Goal: Task Accomplishment & Management: Manage account settings

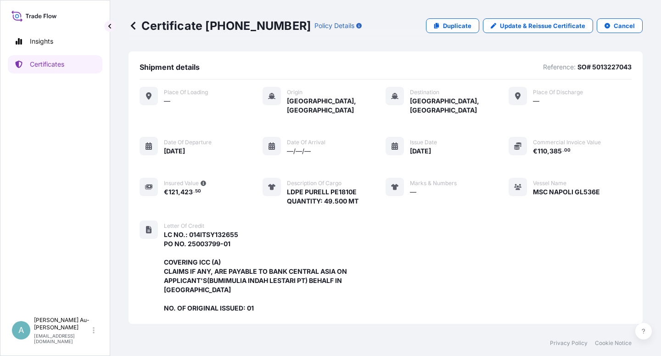
scroll to position [254, 0]
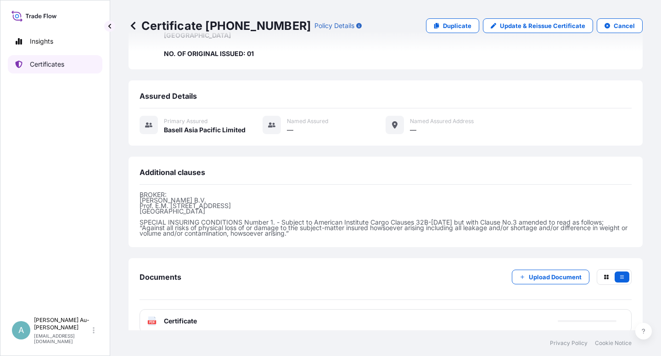
click at [37, 62] on p "Certificates" at bounding box center [47, 64] width 34 height 9
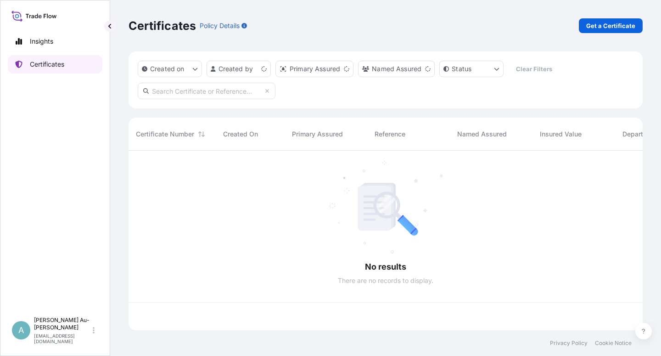
scroll to position [177, 506]
click at [177, 94] on input "text" at bounding box center [207, 91] width 138 height 17
paste input "5013201912"
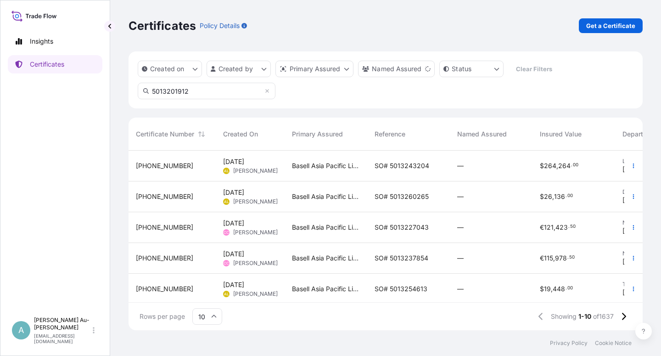
click at [232, 95] on input "5013201912" at bounding box center [207, 91] width 138 height 17
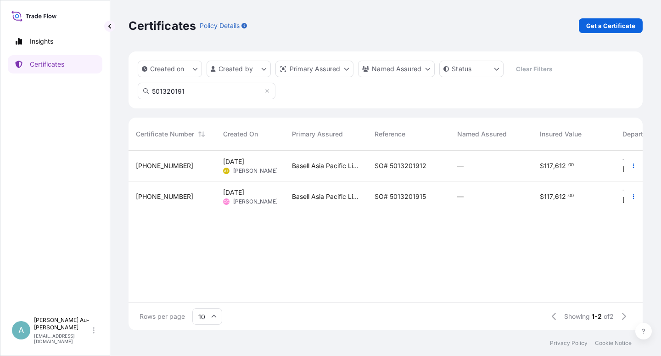
type input "501320191"
click at [389, 168] on span "SO# 5013201912" at bounding box center [400, 165] width 52 height 9
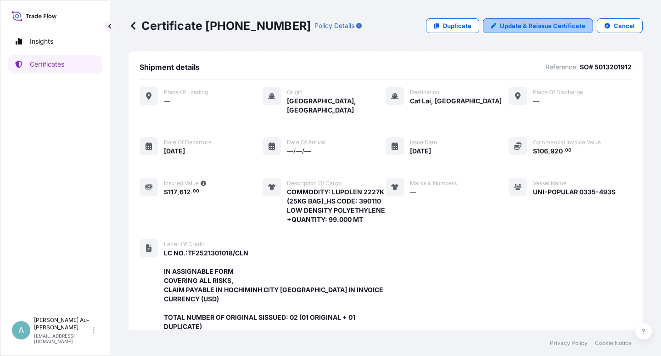
click at [513, 27] on p "Update & Reissue Certificate" at bounding box center [542, 25] width 85 height 9
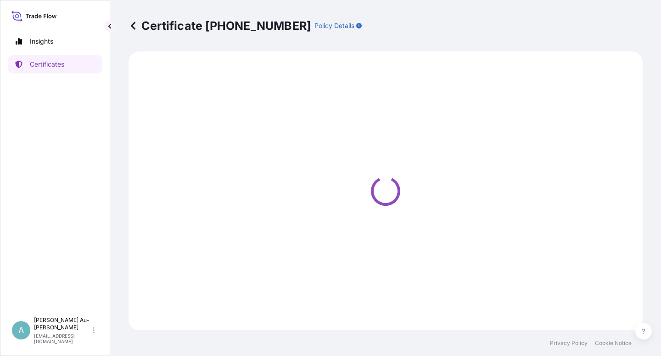
select select "Sea"
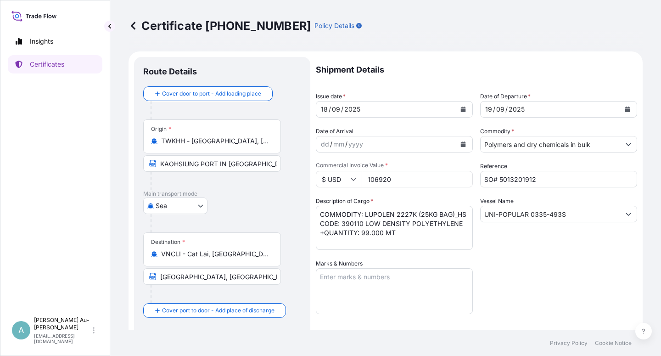
select select "32034"
click at [460, 108] on icon "Calendar" at bounding box center [463, 109] width 6 height 6
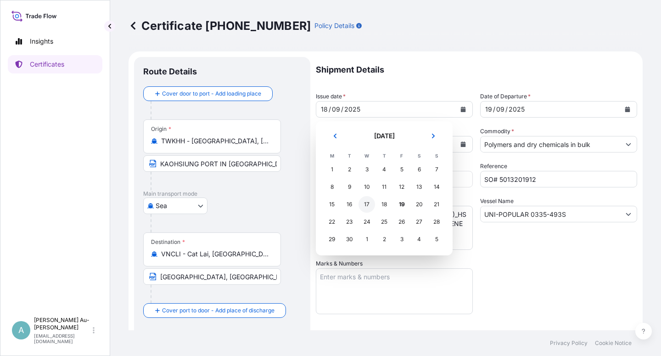
click at [366, 206] on div "17" at bounding box center [366, 204] width 17 height 17
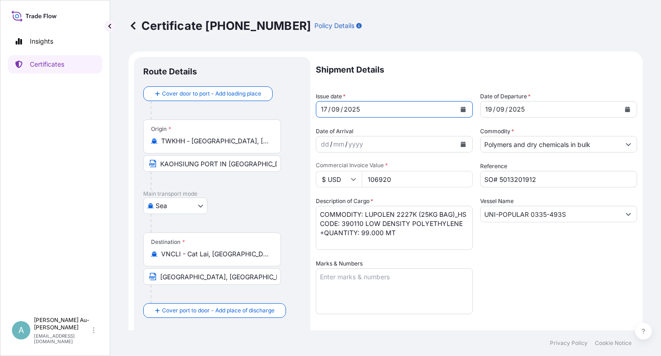
click at [622, 111] on button "Calendar" at bounding box center [627, 109] width 15 height 15
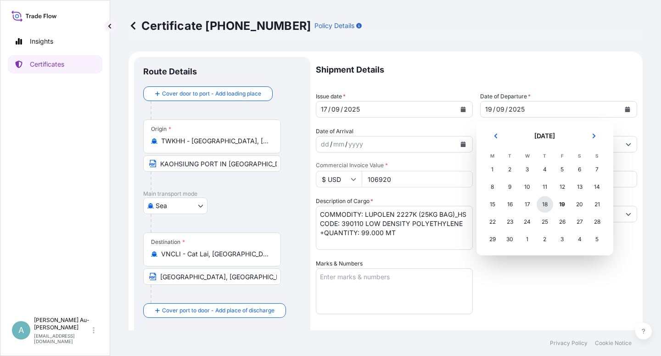
click at [541, 205] on div "18" at bounding box center [544, 204] width 17 height 17
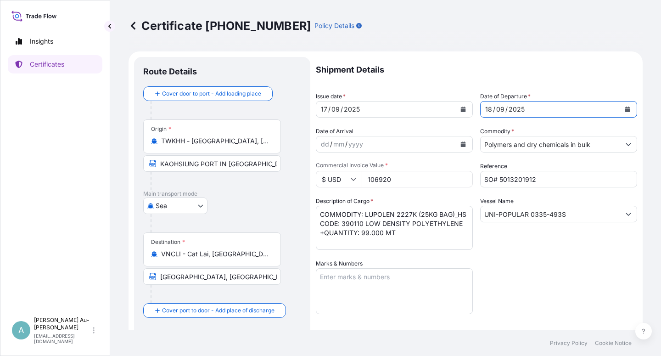
drag, startPoint x: 548, startPoint y: 273, endPoint x: 554, endPoint y: 269, distance: 6.8
click at [549, 273] on div "Shipment Details Issue date * [DATE] Date of Departure * [DATE] Date of Arrival…" at bounding box center [476, 293] width 321 height 472
click at [548, 257] on div "Shipment Details Issue date * [DATE] Date of Departure * [DATE] Date of Arrival…" at bounding box center [476, 293] width 321 height 472
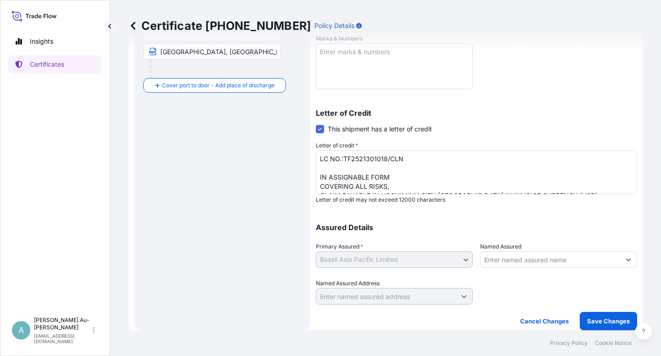
scroll to position [28, 0]
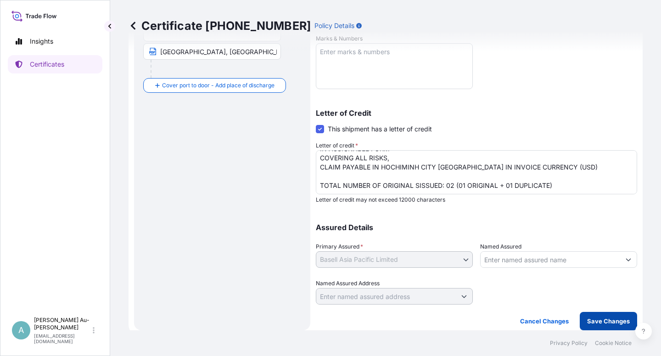
click at [596, 319] on p "Save Changes" at bounding box center [608, 320] width 43 height 9
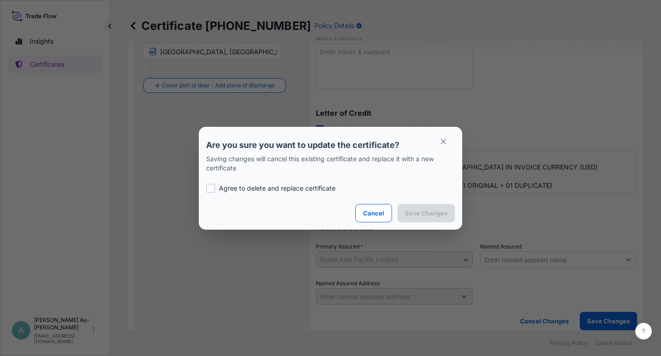
click at [275, 191] on p "Agree to delete and replace certificate" at bounding box center [277, 188] width 117 height 9
checkbox input "true"
click at [428, 217] on button "Save Changes" at bounding box center [425, 213] width 57 height 18
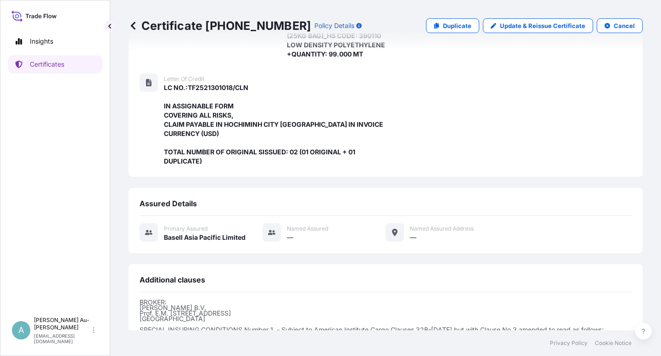
scroll to position [291, 0]
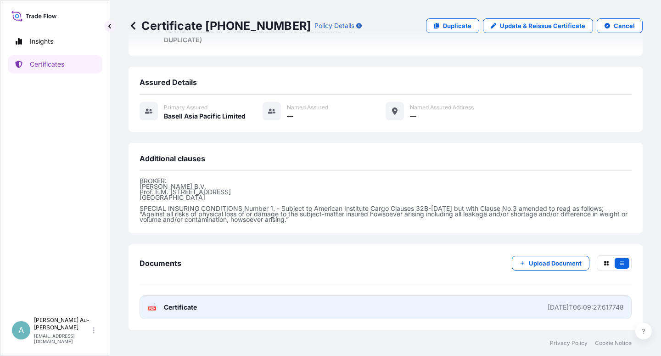
click at [188, 310] on span "Certificate" at bounding box center [180, 306] width 33 height 9
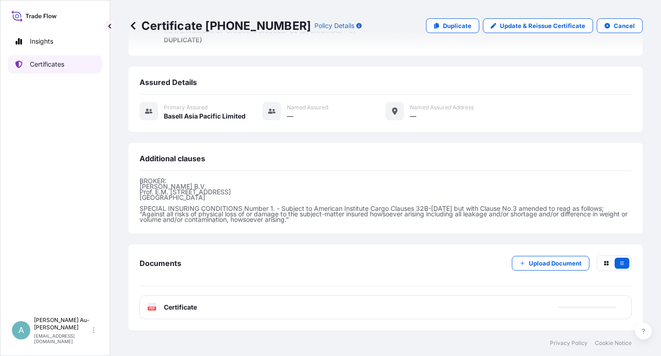
click at [48, 67] on p "Certificates" at bounding box center [47, 64] width 34 height 9
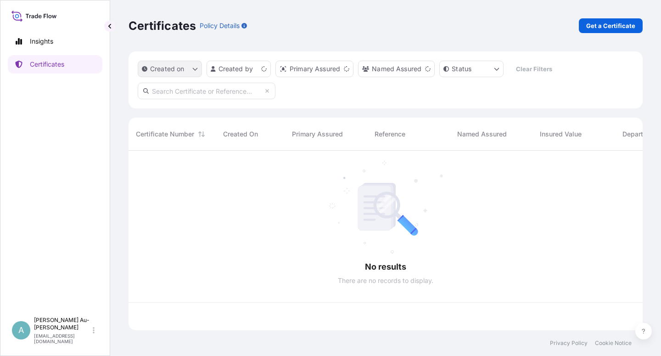
scroll to position [177, 506]
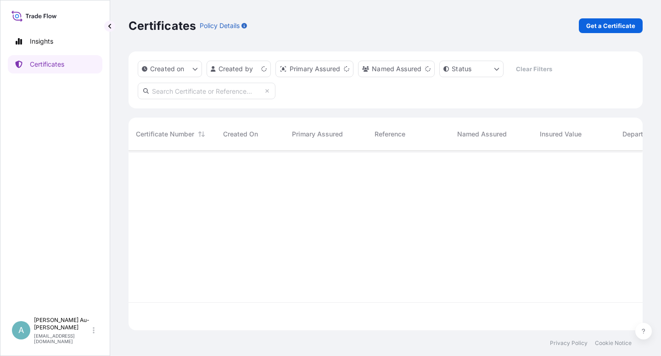
click at [201, 93] on input "text" at bounding box center [207, 91] width 138 height 17
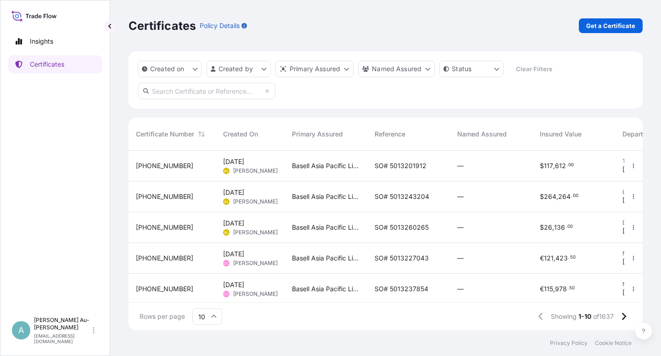
click at [198, 95] on input "text" at bounding box center [207, 91] width 138 height 17
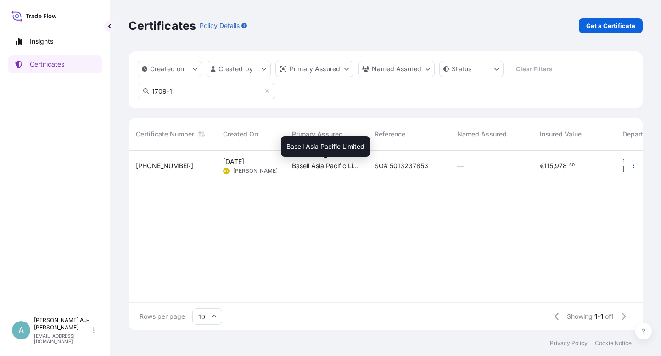
type input "1709-1"
click at [347, 165] on span "Basell Asia Pacific Limited" at bounding box center [326, 165] width 68 height 9
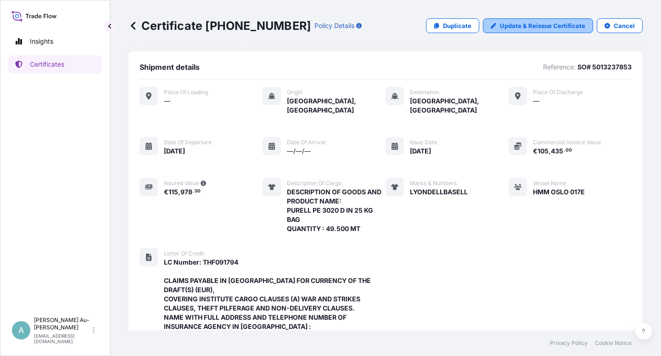
click at [518, 24] on p "Update & Reissue Certificate" at bounding box center [542, 25] width 85 height 9
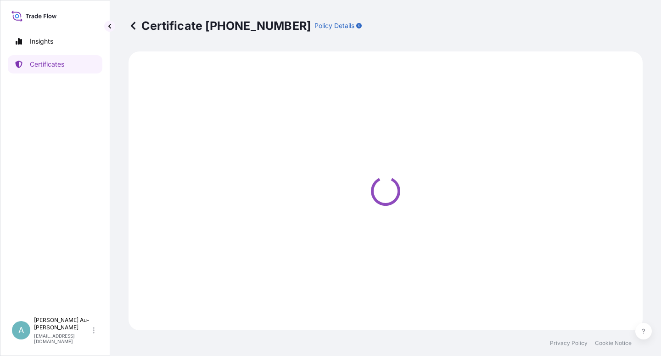
select select "Sea"
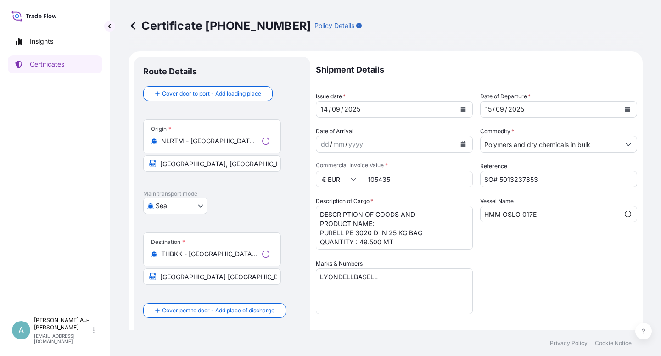
select select "32034"
click at [461, 110] on icon "Calendar" at bounding box center [463, 109] width 5 height 6
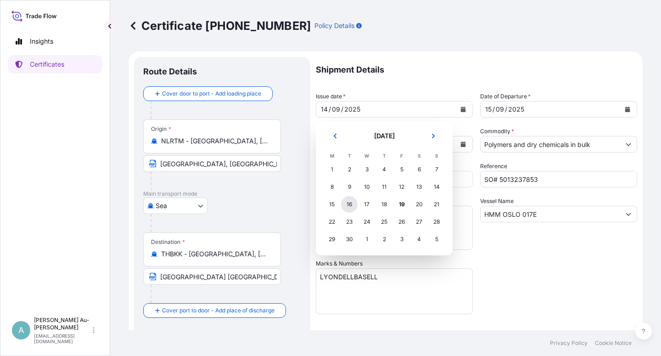
click at [349, 206] on div "16" at bounding box center [349, 204] width 17 height 17
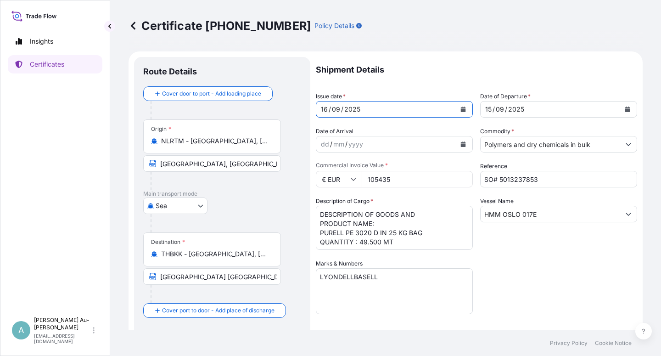
click at [620, 112] on button "Calendar" at bounding box center [627, 109] width 15 height 15
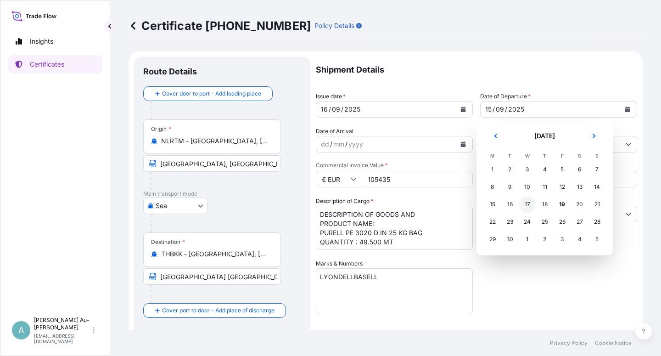
click at [527, 205] on div "17" at bounding box center [527, 204] width 17 height 17
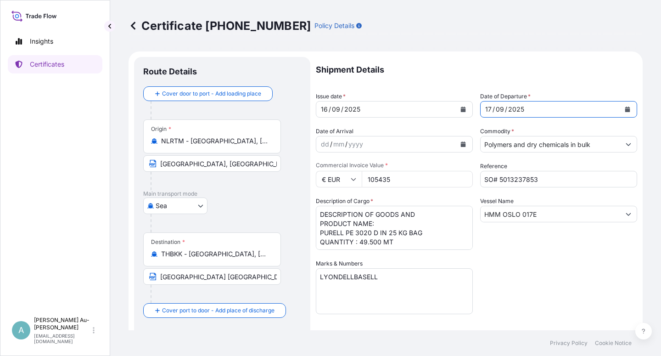
click at [537, 273] on div "Shipment Details Issue date * [DATE] Date of Departure * [DATE] Date of Arrival…" at bounding box center [476, 293] width 321 height 472
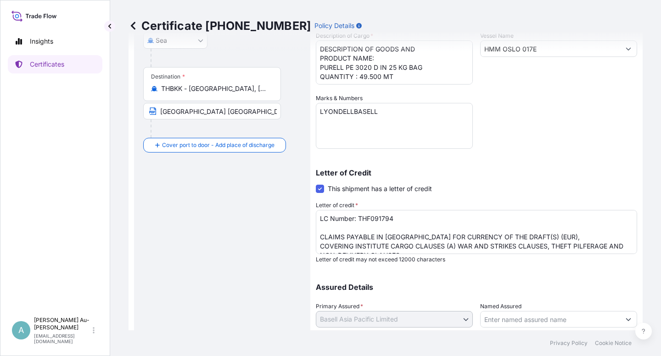
scroll to position [225, 0]
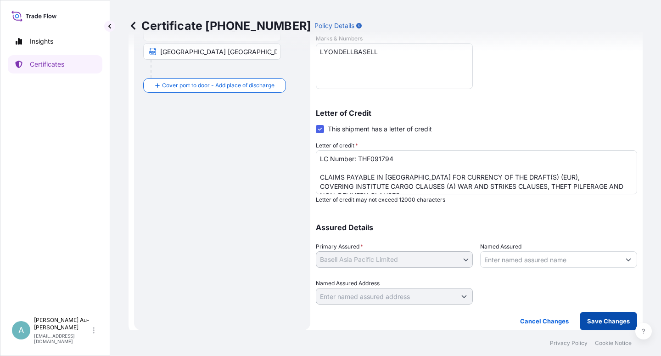
click at [595, 319] on p "Save Changes" at bounding box center [608, 320] width 43 height 9
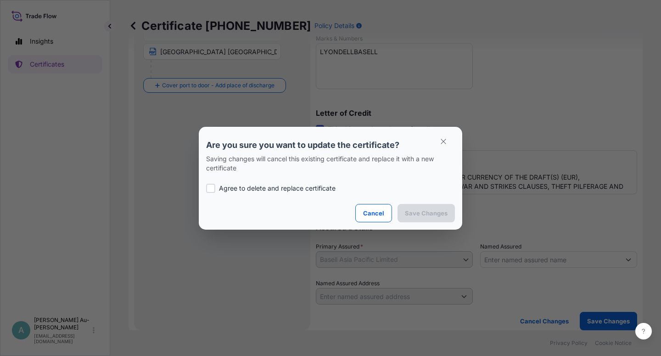
click at [261, 183] on div "Agree to delete and replace certificate" at bounding box center [330, 188] width 249 height 31
click at [264, 190] on p "Agree to delete and replace certificate" at bounding box center [277, 188] width 117 height 9
checkbox input "true"
click at [418, 211] on p "Save Changes" at bounding box center [426, 212] width 43 height 9
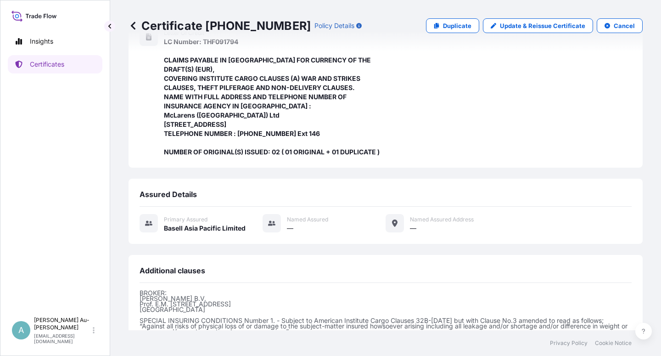
scroll to position [337, 0]
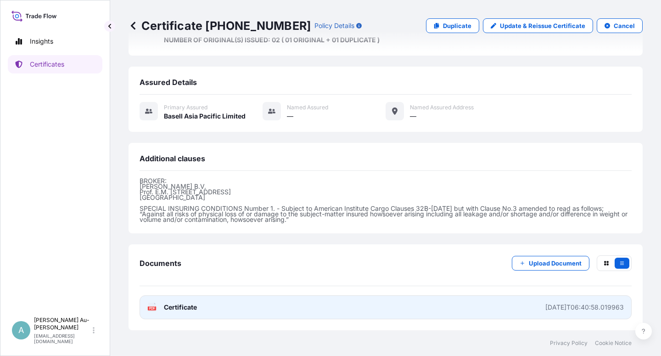
click at [233, 308] on link "PDF Certificate [DATE]T06:40:58.019963" at bounding box center [386, 307] width 492 height 24
